Goal: Information Seeking & Learning: Learn about a topic

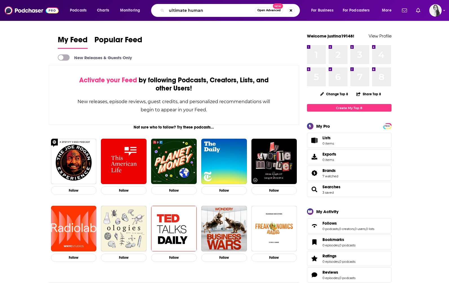
type input "ultimate human"
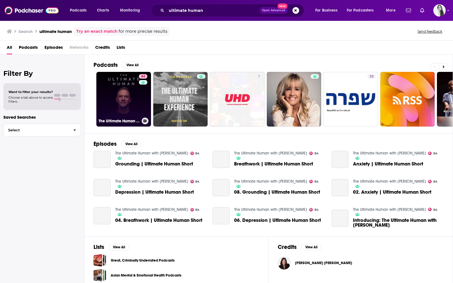
click at [136, 101] on link "84 The Ultimate Human with [PERSON_NAME]" at bounding box center [123, 99] width 55 height 55
